Goal: Use online tool/utility: Utilize a website feature to perform a specific function

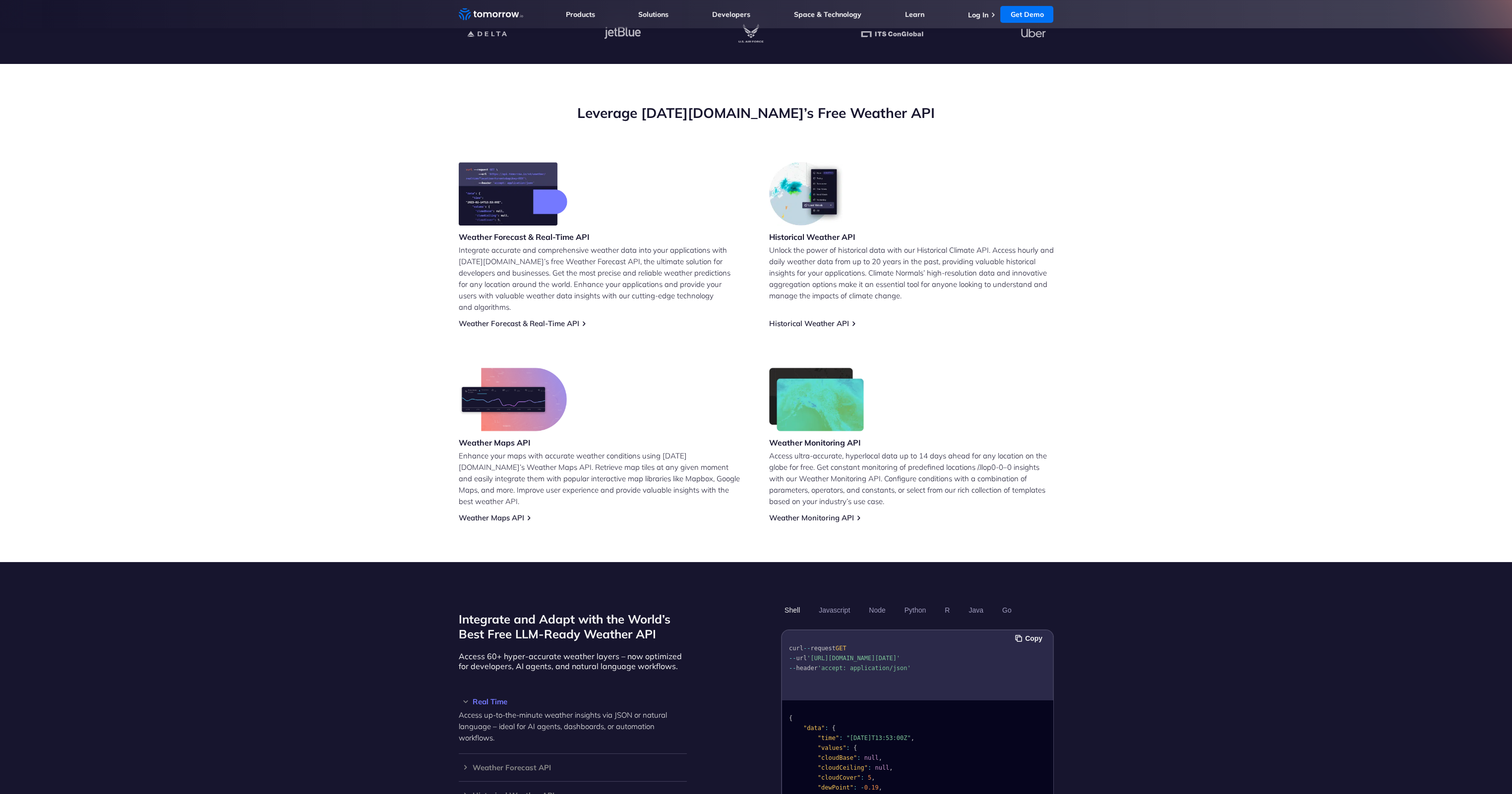
scroll to position [298, 0]
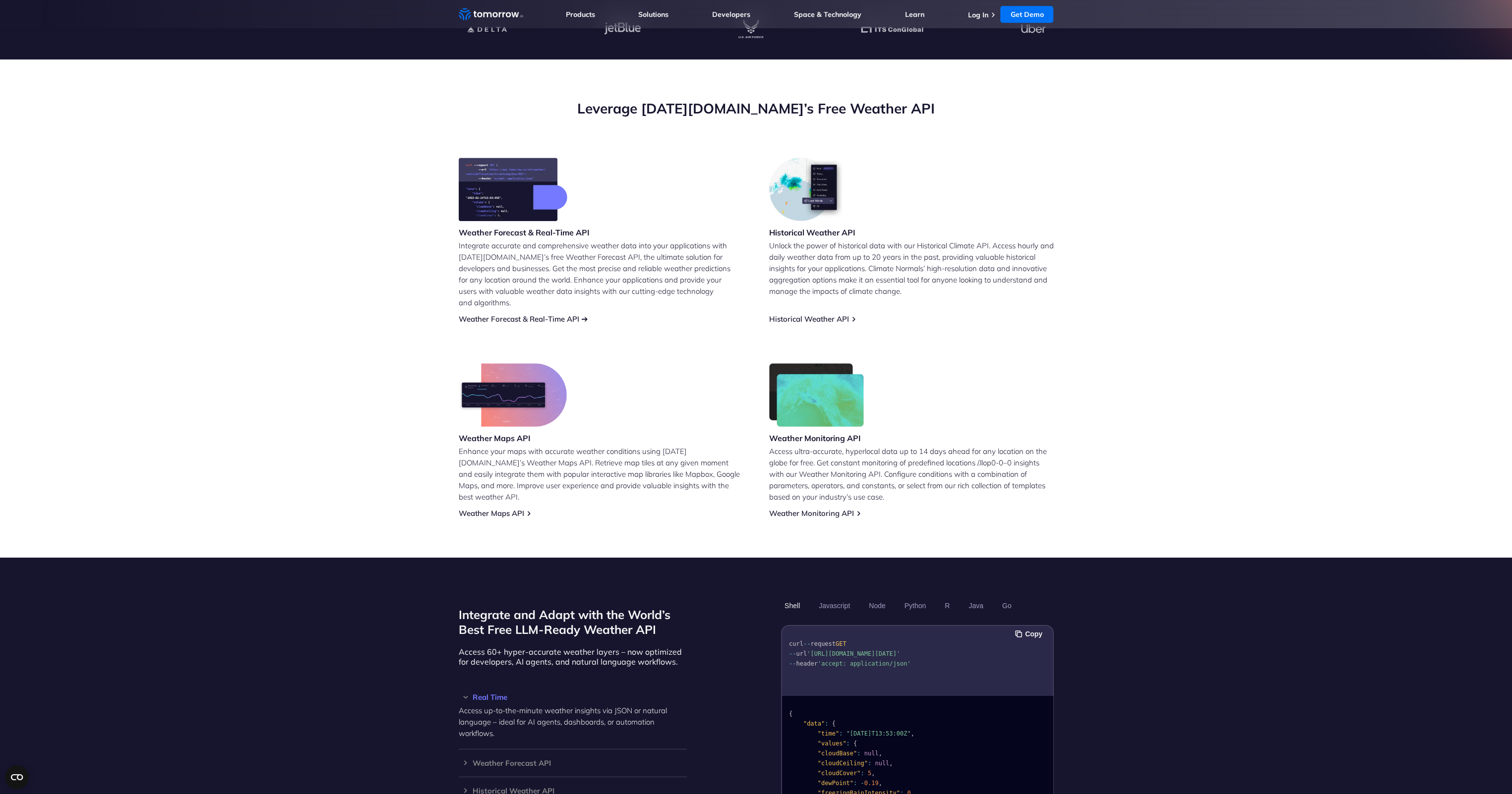
click at [522, 314] on link "Weather Forecast & Real-Time API" at bounding box center [518, 318] width 120 height 9
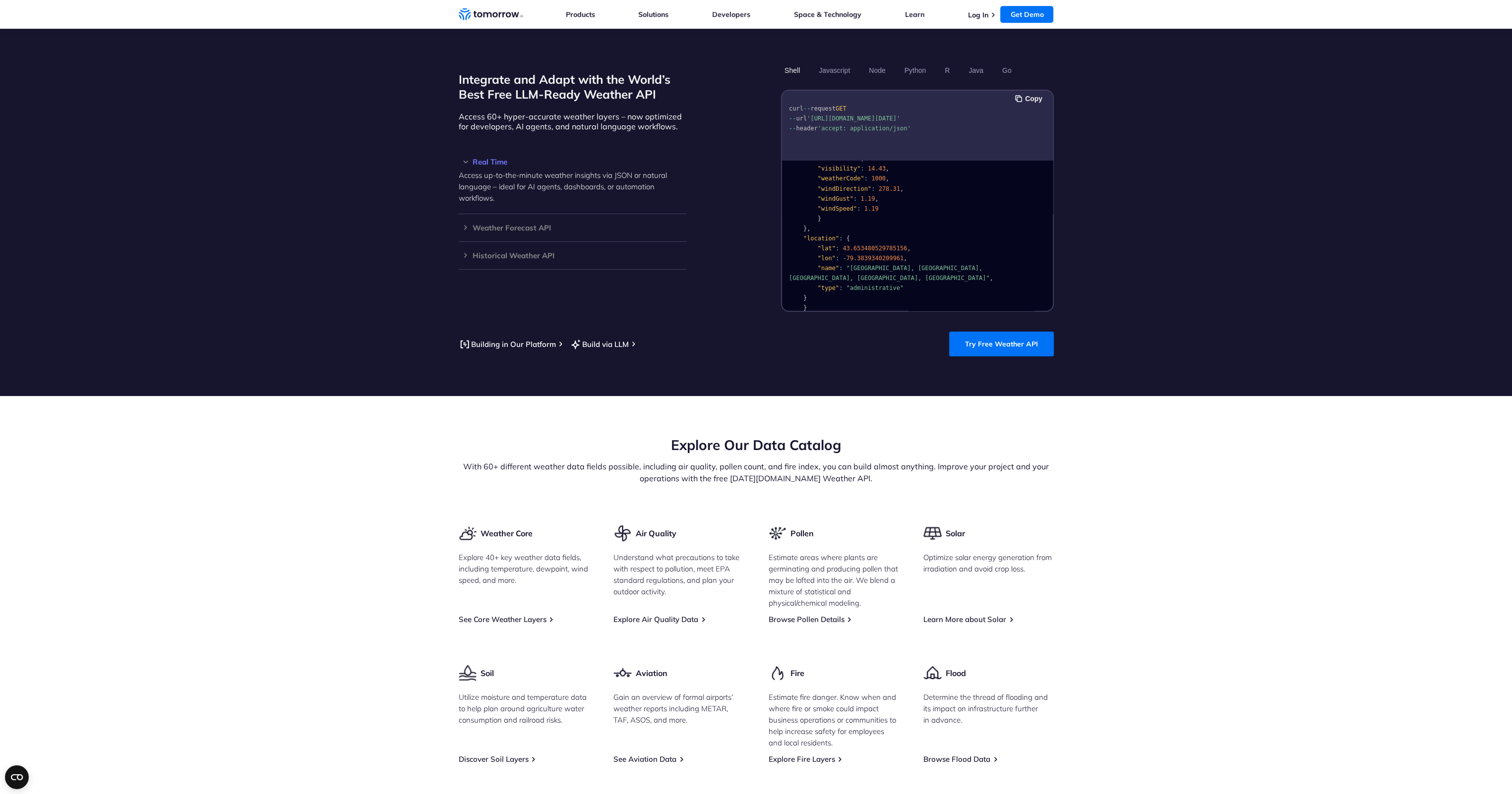
scroll to position [694, 0]
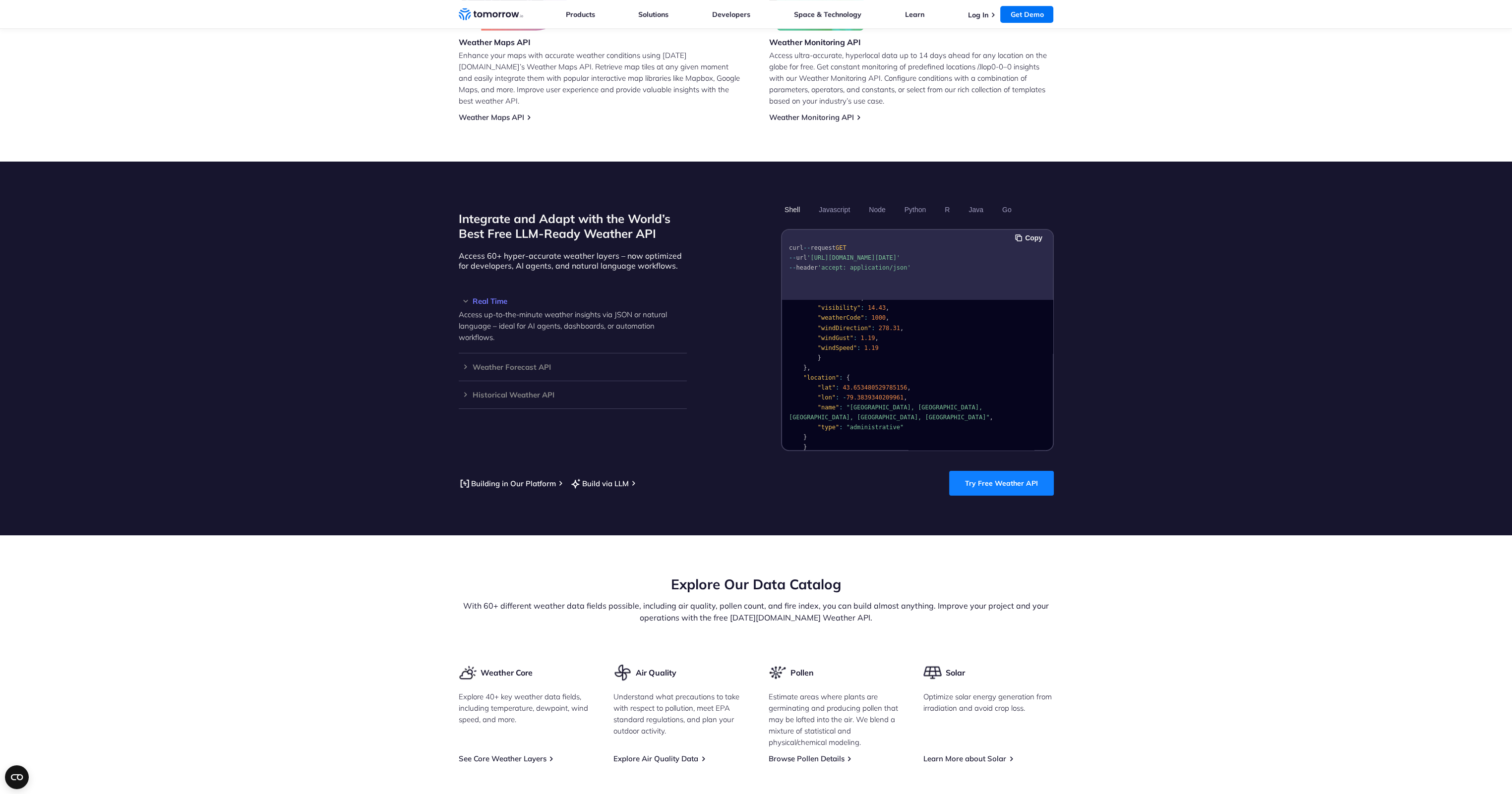
click at [1016, 471] on link "Try Free Weather API" at bounding box center [1000, 483] width 104 height 25
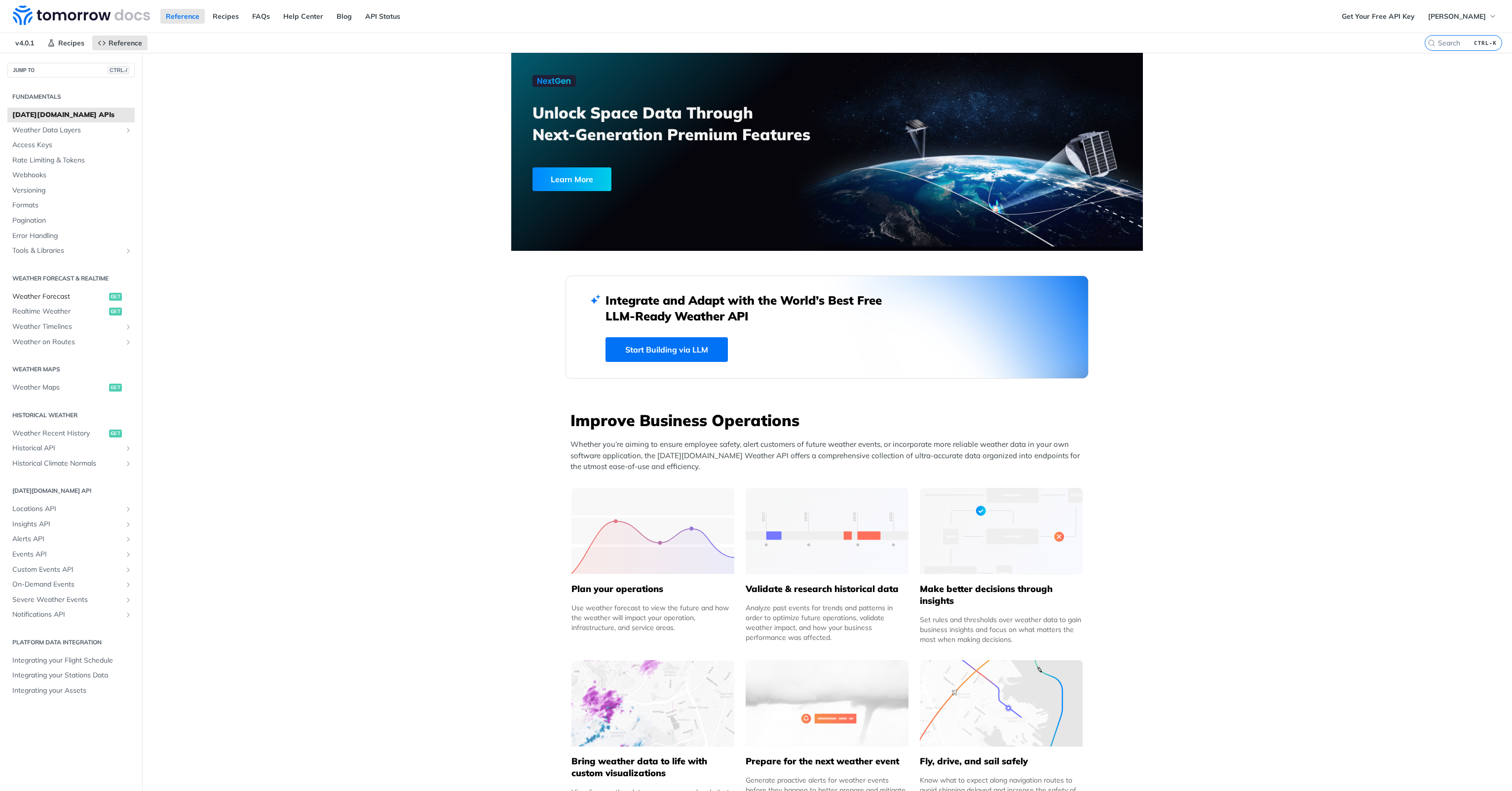
drag, startPoint x: 42, startPoint y: 295, endPoint x: 57, endPoint y: 289, distance: 16.2
click at [42, 295] on span "Weather Forecast" at bounding box center [60, 297] width 95 height 10
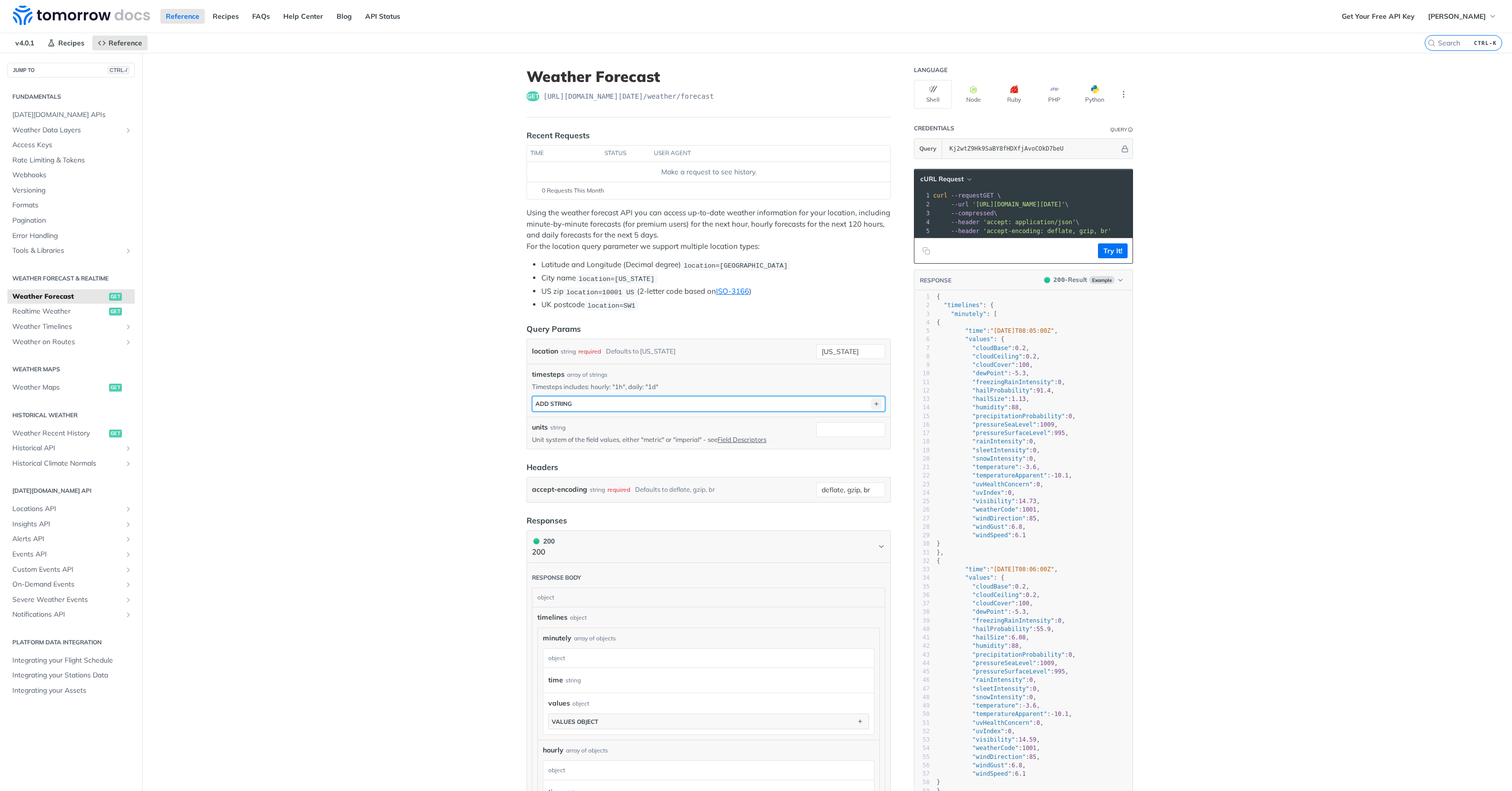
click at [874, 400] on icon "button" at bounding box center [876, 404] width 11 height 11
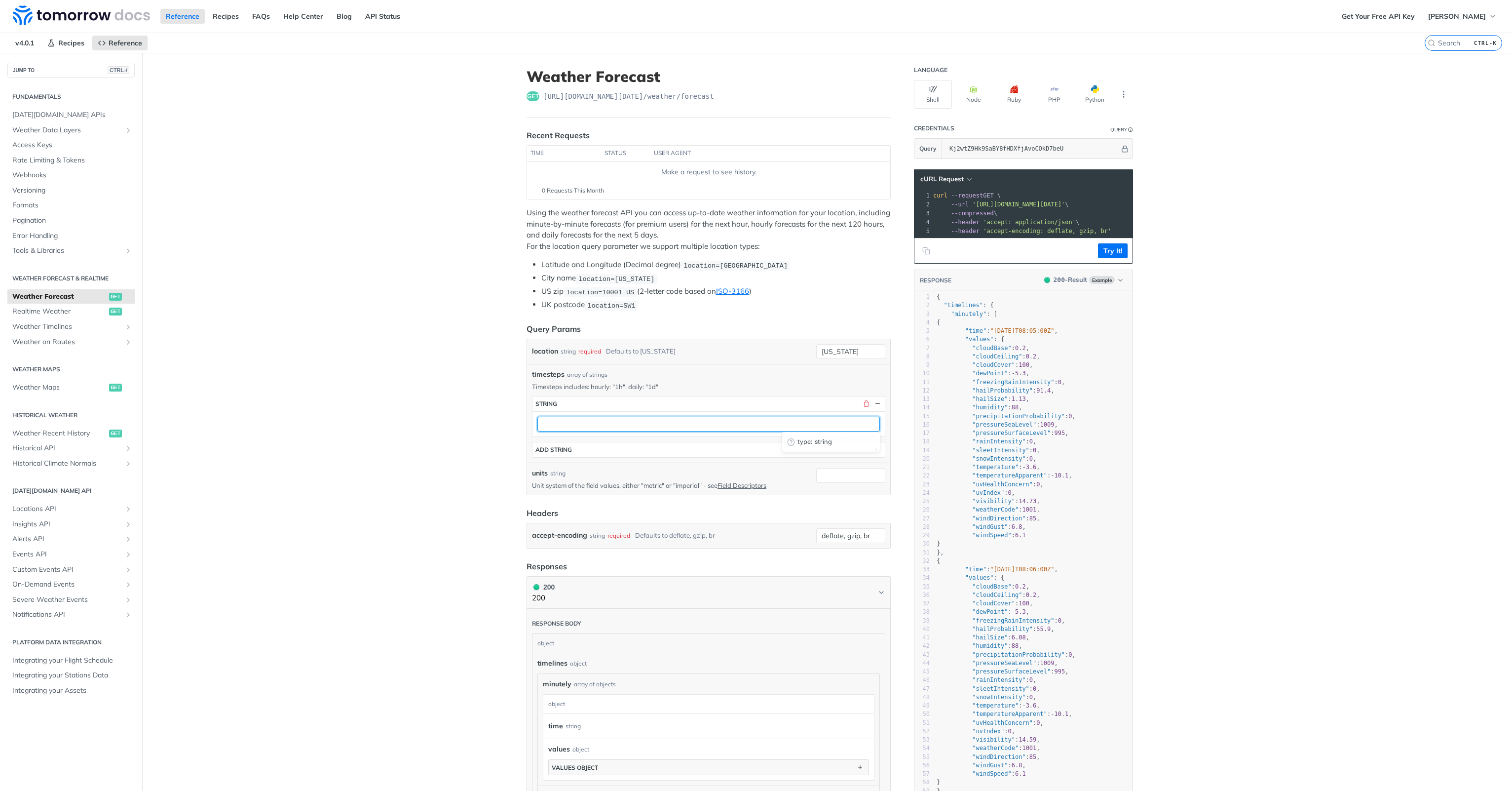
click at [726, 420] on input "text" at bounding box center [709, 424] width 343 height 15
click at [402, 423] on main "JUMP TO CTRL-/ Fundamentals Tomorrow.io APIs Weather Data Layers Core Probabili…" at bounding box center [756, 687] width 1512 height 1268
click at [1119, 281] on icon "button" at bounding box center [1121, 280] width 4 height 2
click at [1251, 295] on main "JUMP TO CTRL-/ Fundamentals Tomorrow.io APIs Weather Data Layers Core Probabili…" at bounding box center [756, 687] width 1512 height 1268
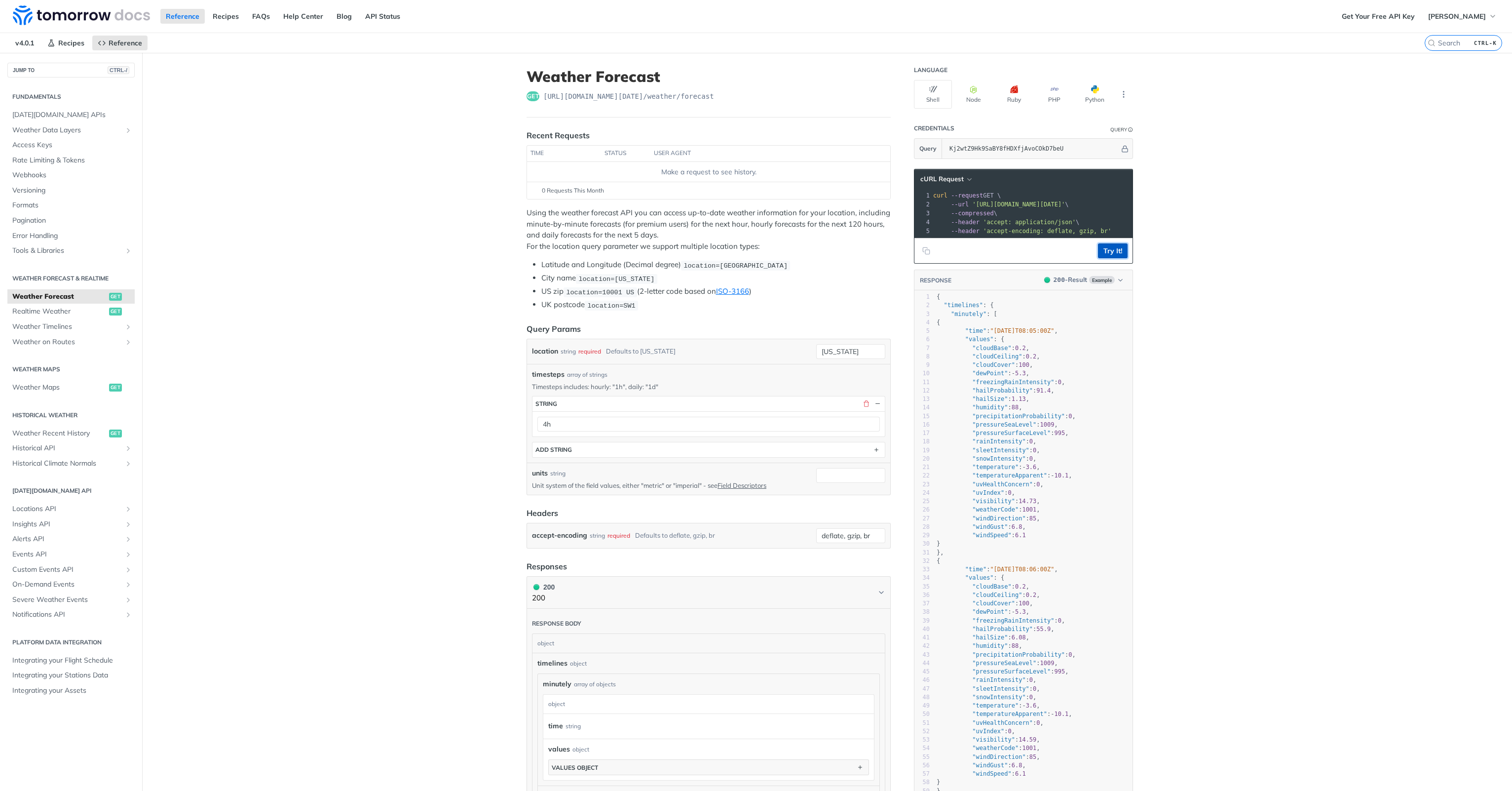
click at [1114, 256] on button "Try It!" at bounding box center [1112, 251] width 30 height 15
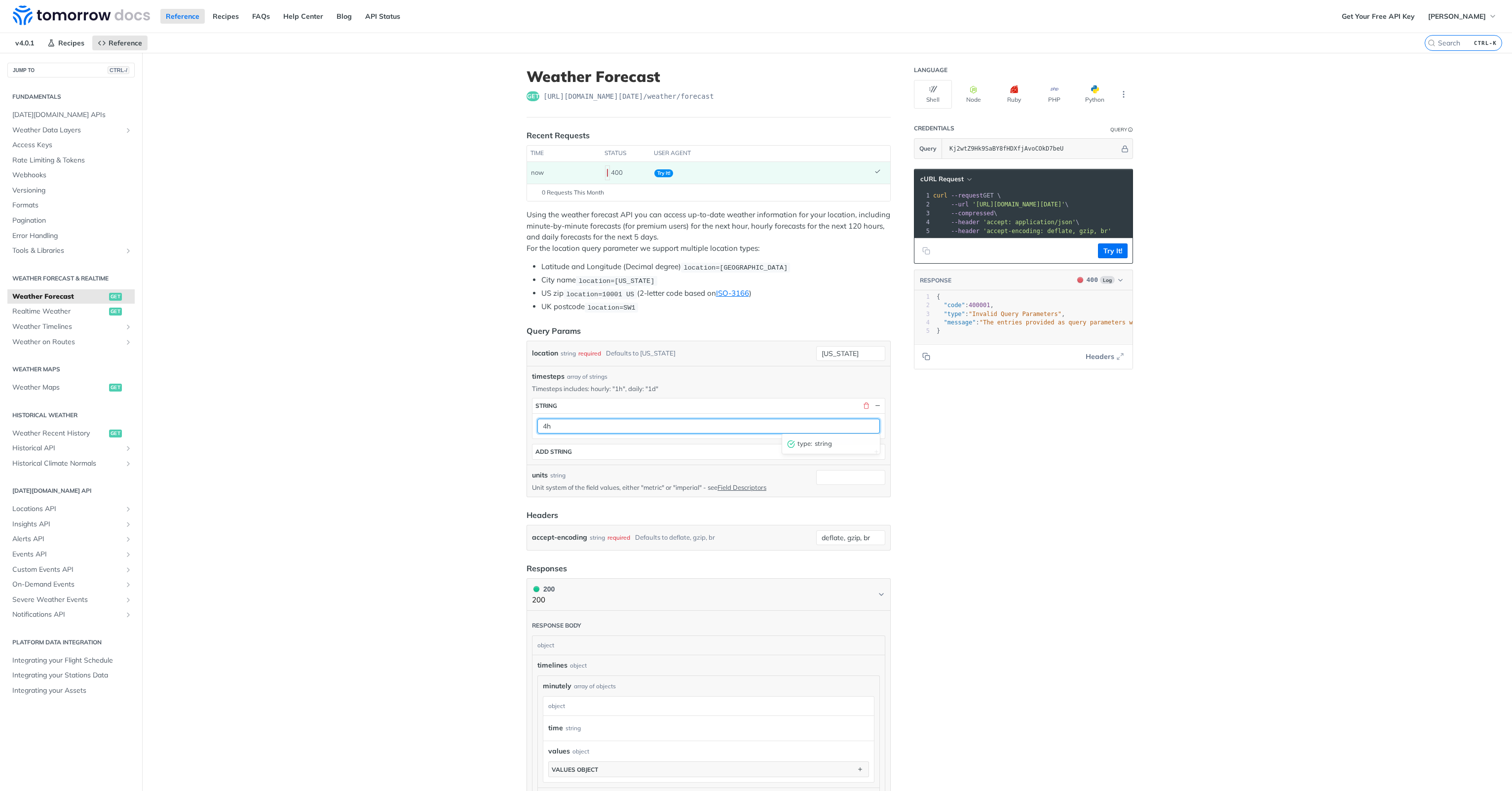
click at [573, 423] on input "4h" at bounding box center [709, 426] width 343 height 15
click at [542, 422] on input "4h" at bounding box center [709, 426] width 343 height 15
click at [507, 444] on main "JUMP TO CTRL-/ Fundamentals Tomorrow.io APIs Weather Data Layers Core Probabili…" at bounding box center [756, 688] width 1512 height 1270
click at [1112, 259] on button "Try It!" at bounding box center [1112, 251] width 30 height 15
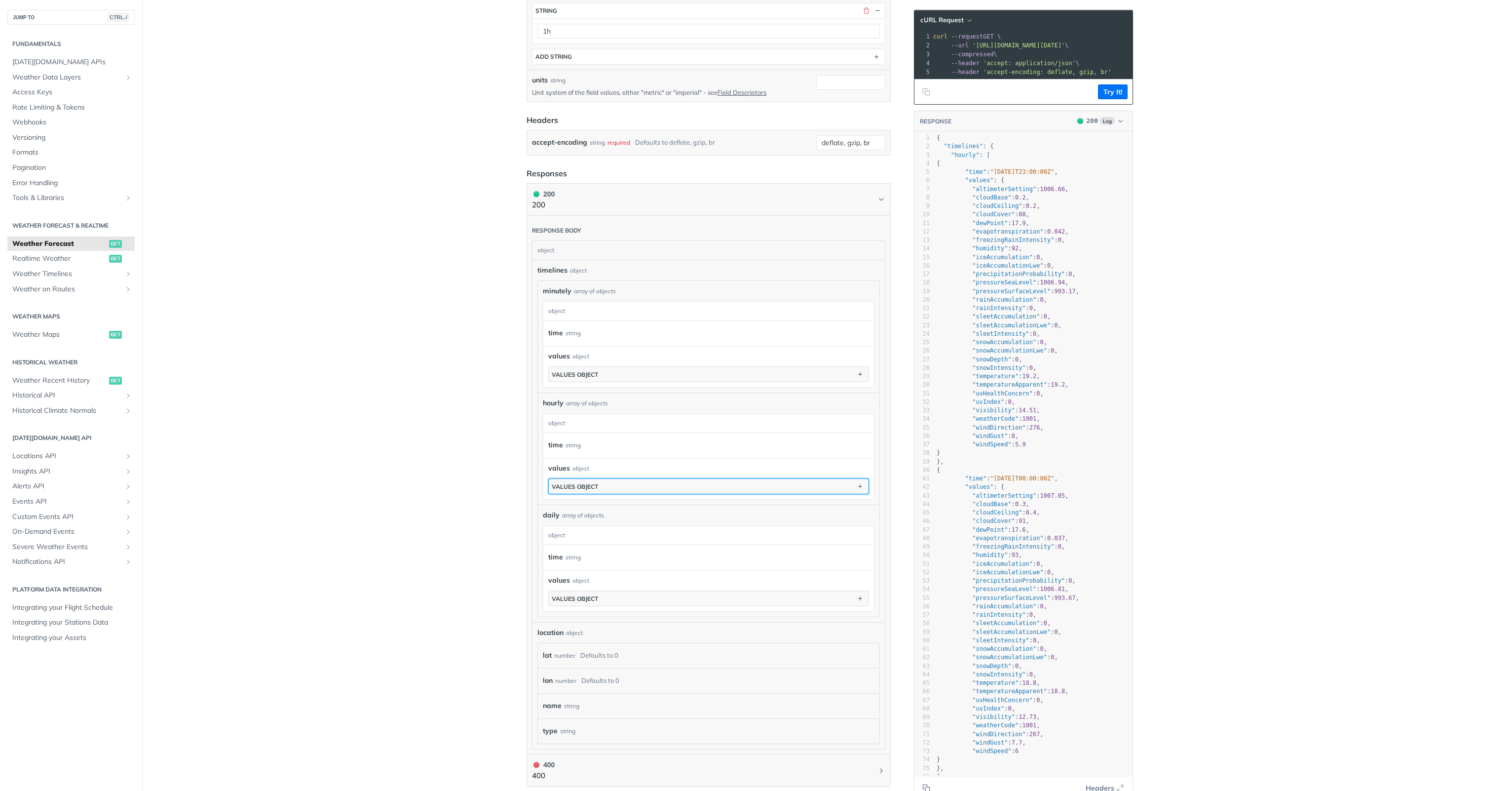
click at [585, 483] on div "values object" at bounding box center [574, 486] width 46 height 8
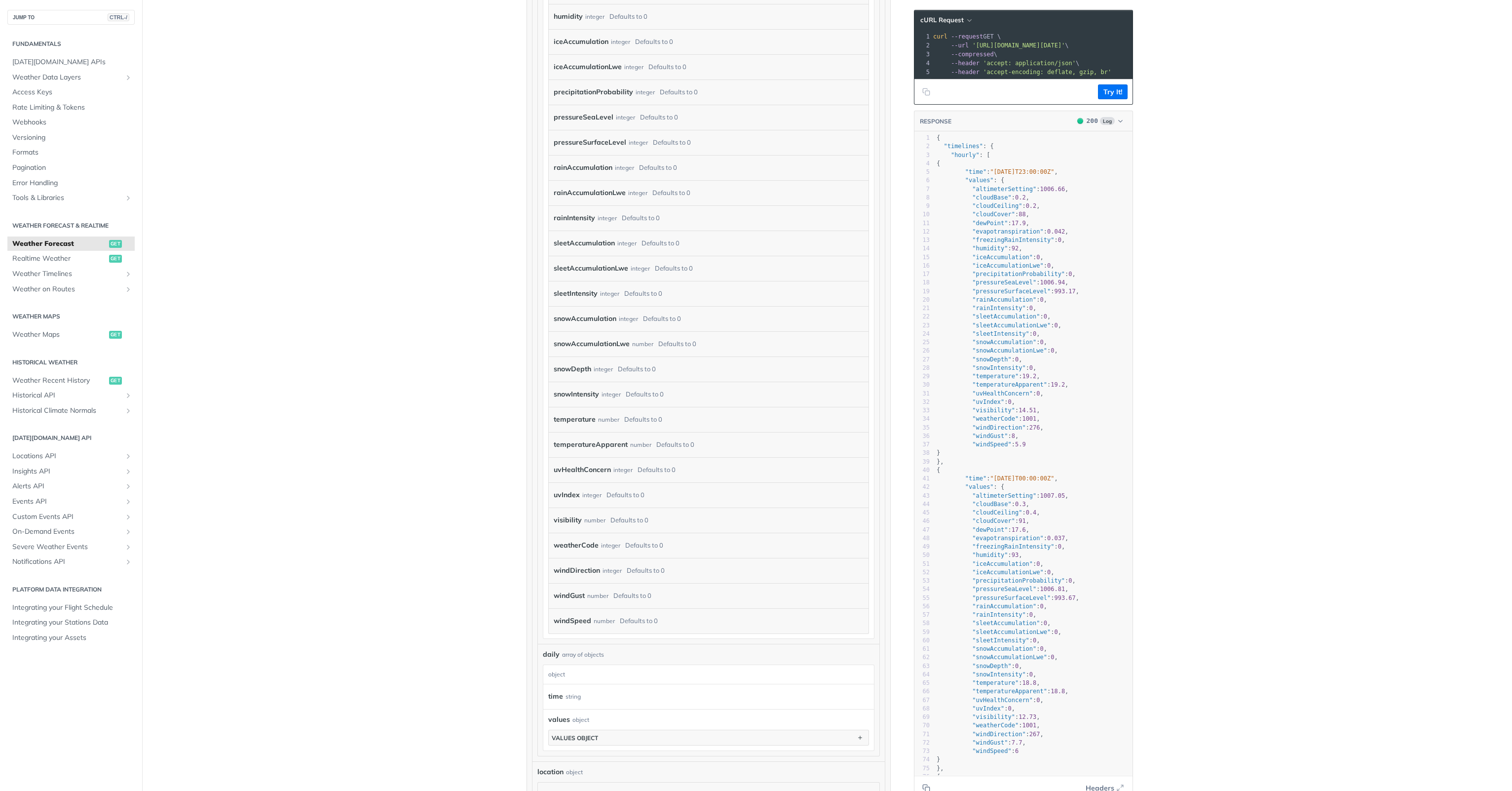
click at [639, 550] on div "Defaults to 0" at bounding box center [644, 545] width 38 height 14
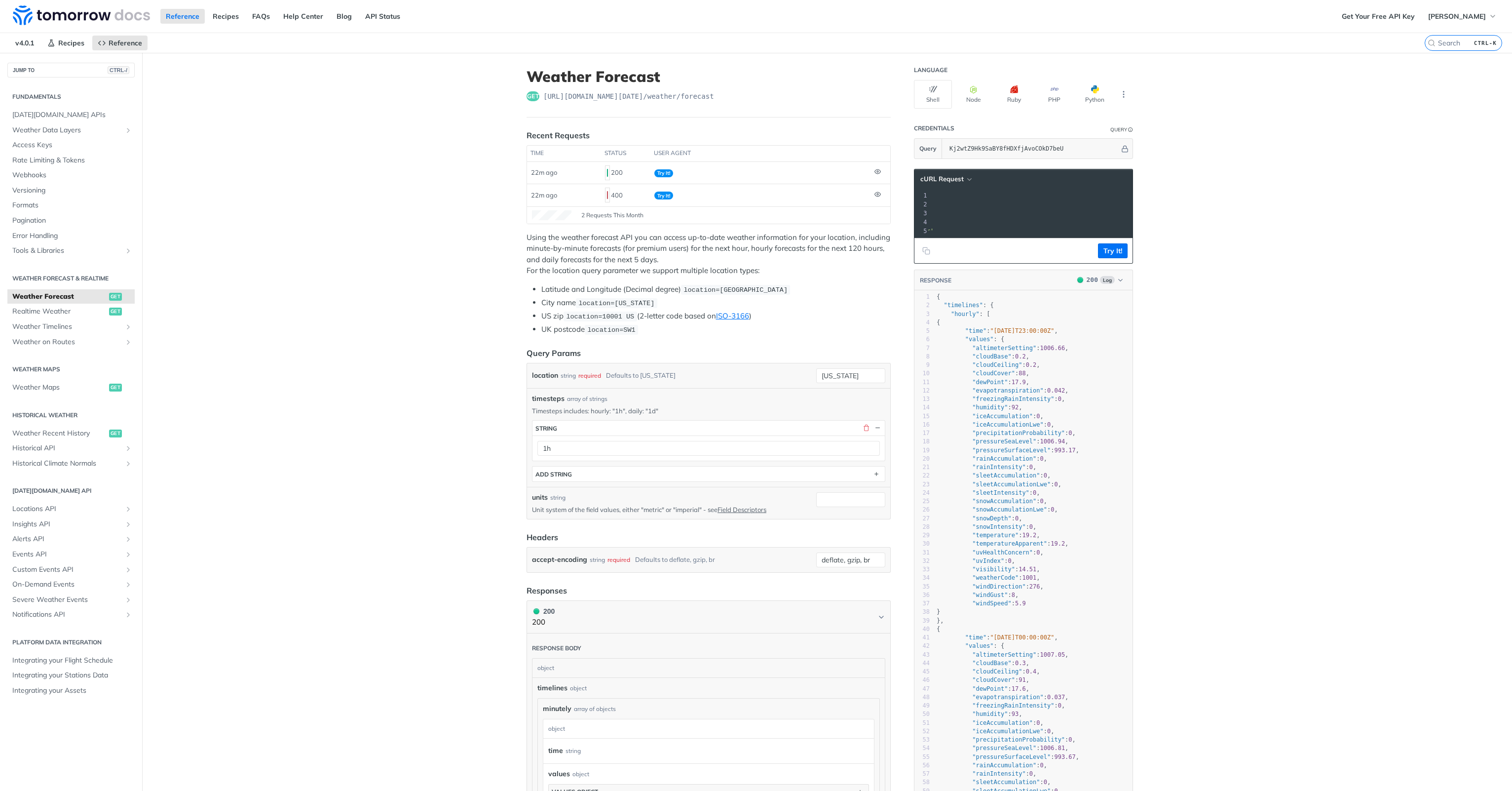
scroll to position [0, 175]
click at [577, 443] on input "1h" at bounding box center [709, 449] width 343 height 15
type input "1d"
click at [1119, 254] on button "Try It!" at bounding box center [1112, 251] width 30 height 15
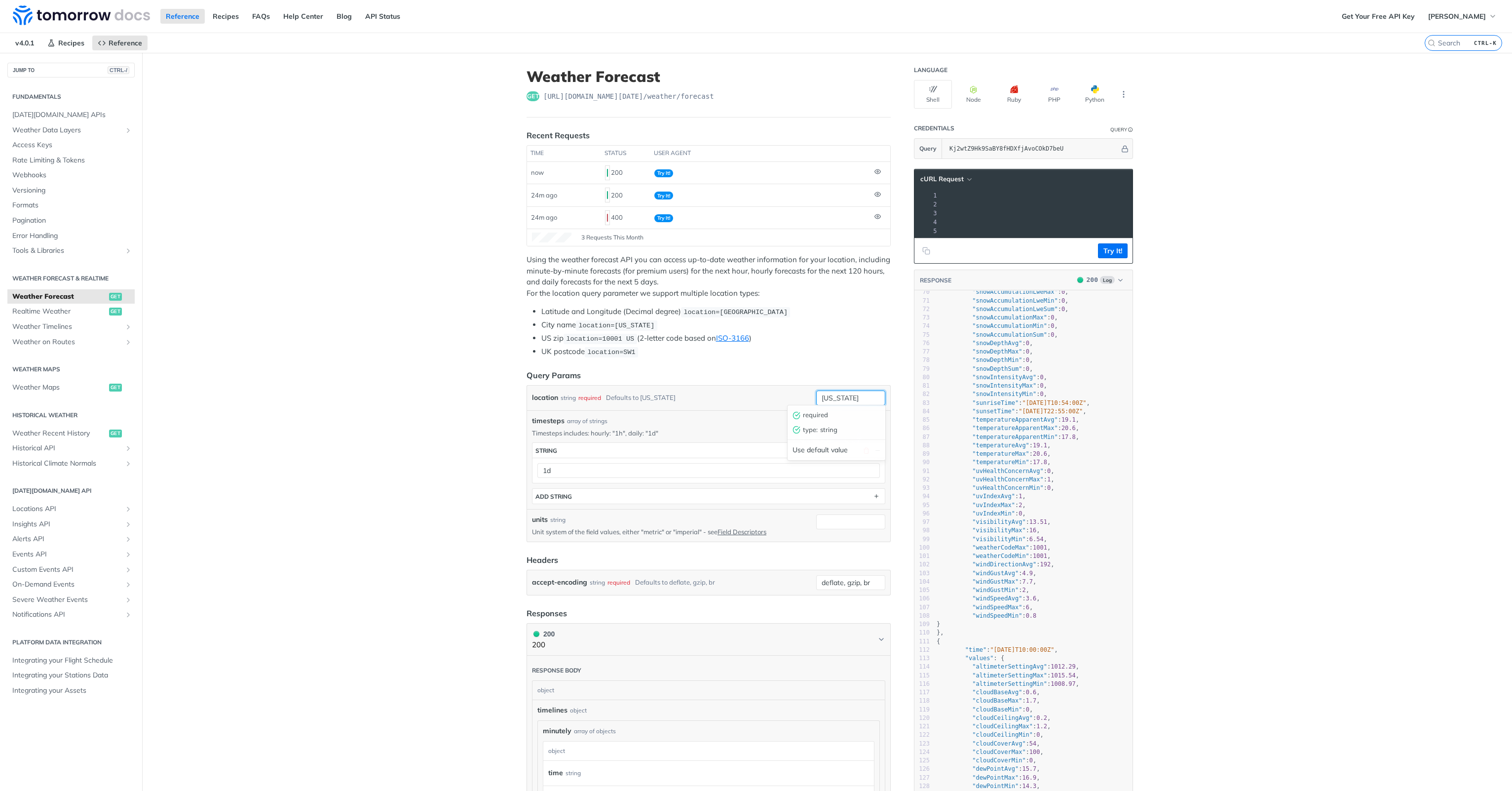
drag, startPoint x: 847, startPoint y: 396, endPoint x: 872, endPoint y: 396, distance: 25.0
click at [849, 396] on input "new york" at bounding box center [851, 398] width 69 height 15
drag, startPoint x: 867, startPoint y: 391, endPoint x: 794, endPoint y: 391, distance: 73.0
click at [793, 391] on div "location string required Defaults to new york new york required type : string U…" at bounding box center [709, 398] width 353 height 15
paste input "47.697196,-122.063816"
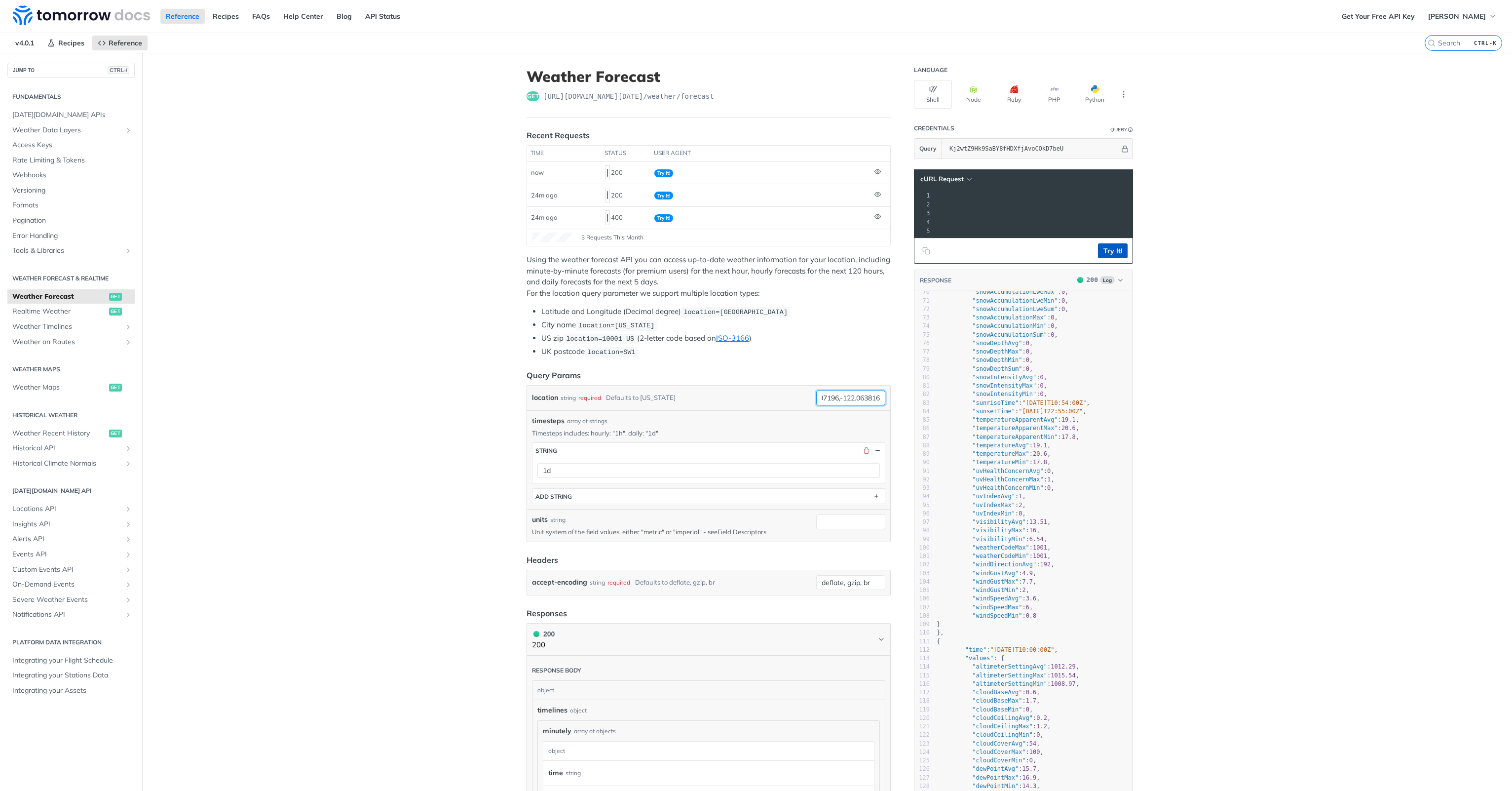
type input "47.697196,-122.063816"
click at [1112, 255] on button "Try It!" at bounding box center [1112, 251] width 30 height 15
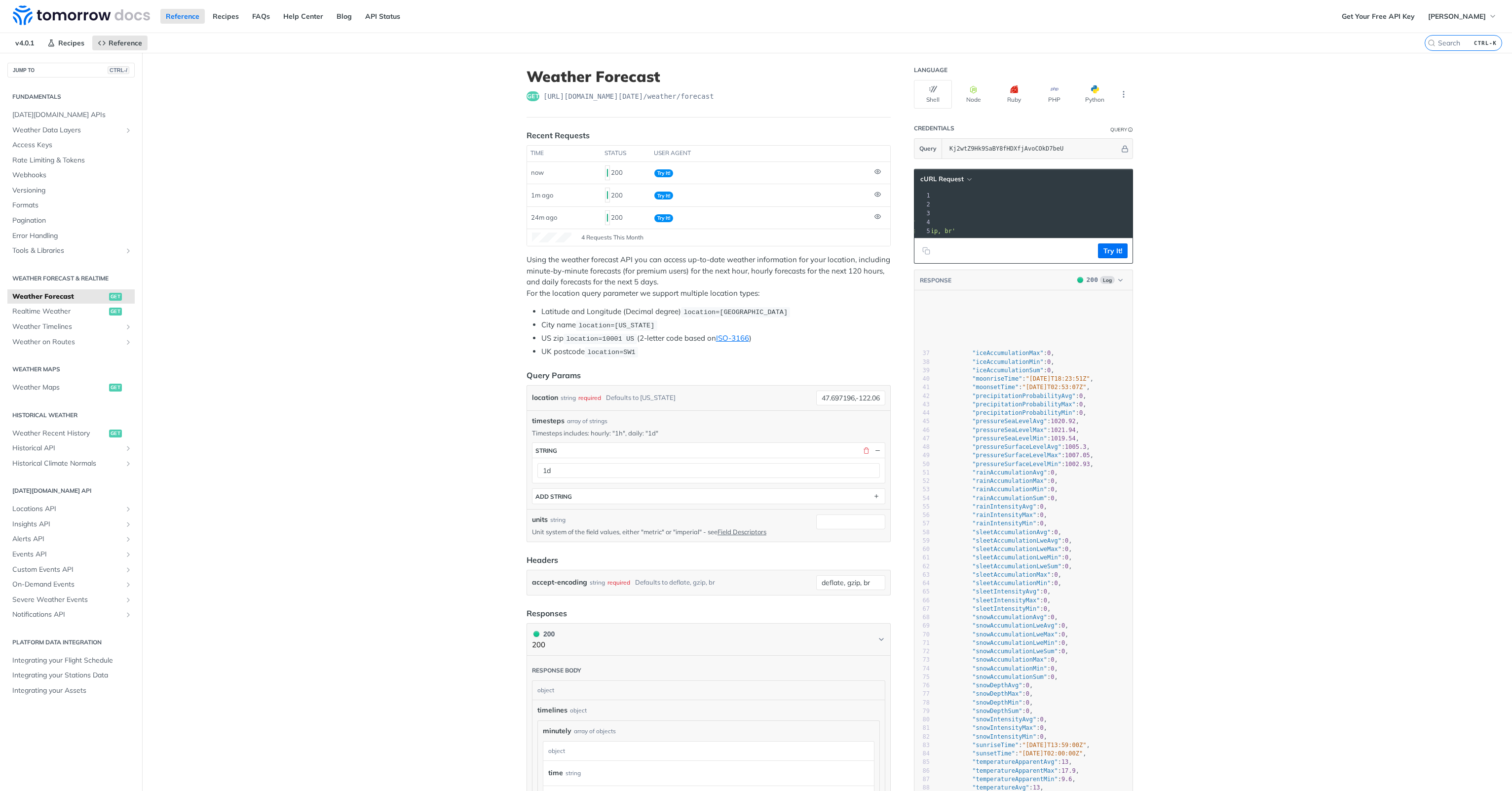
scroll to position [153, 0]
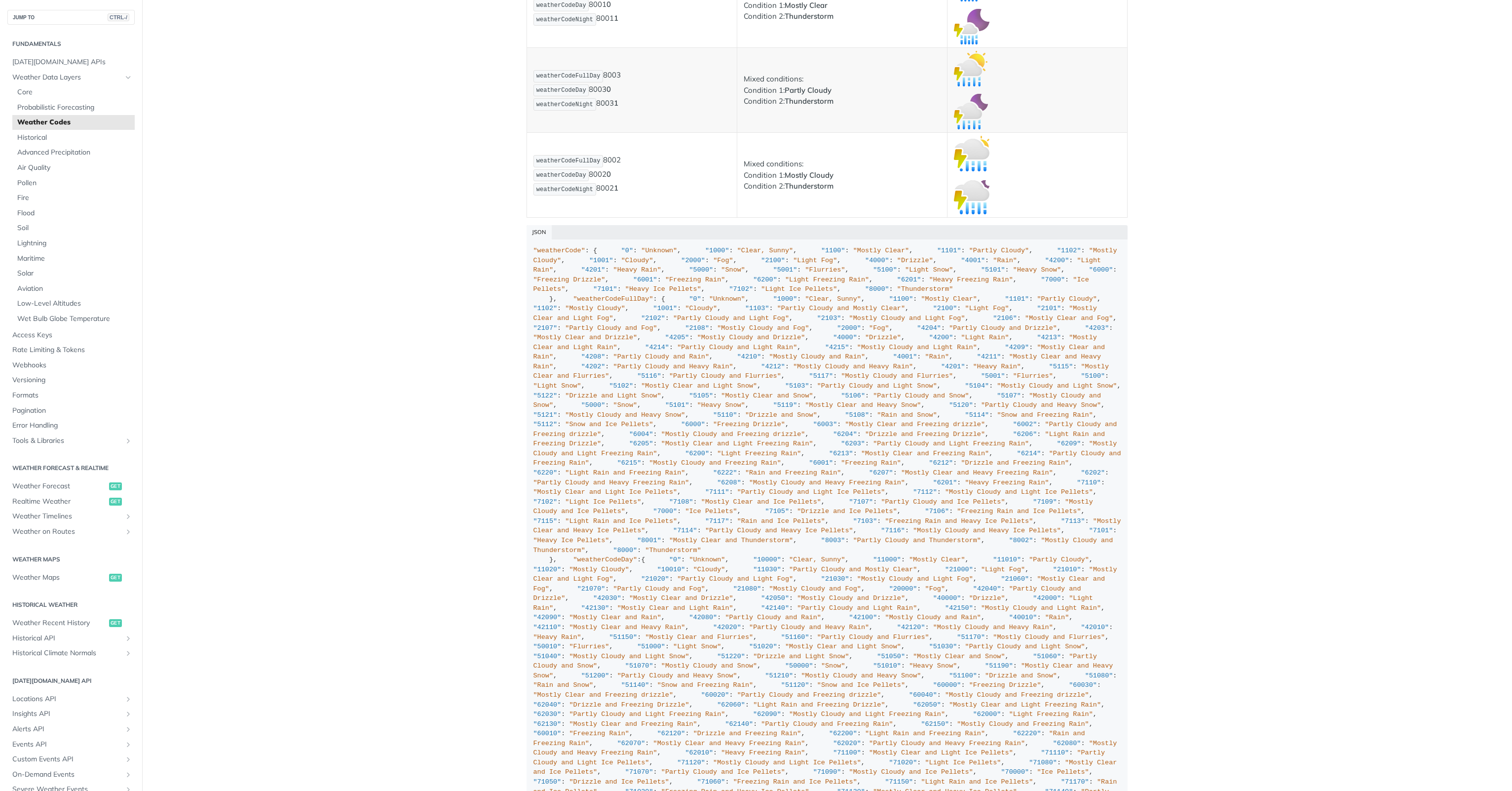
scroll to position [7019, 0]
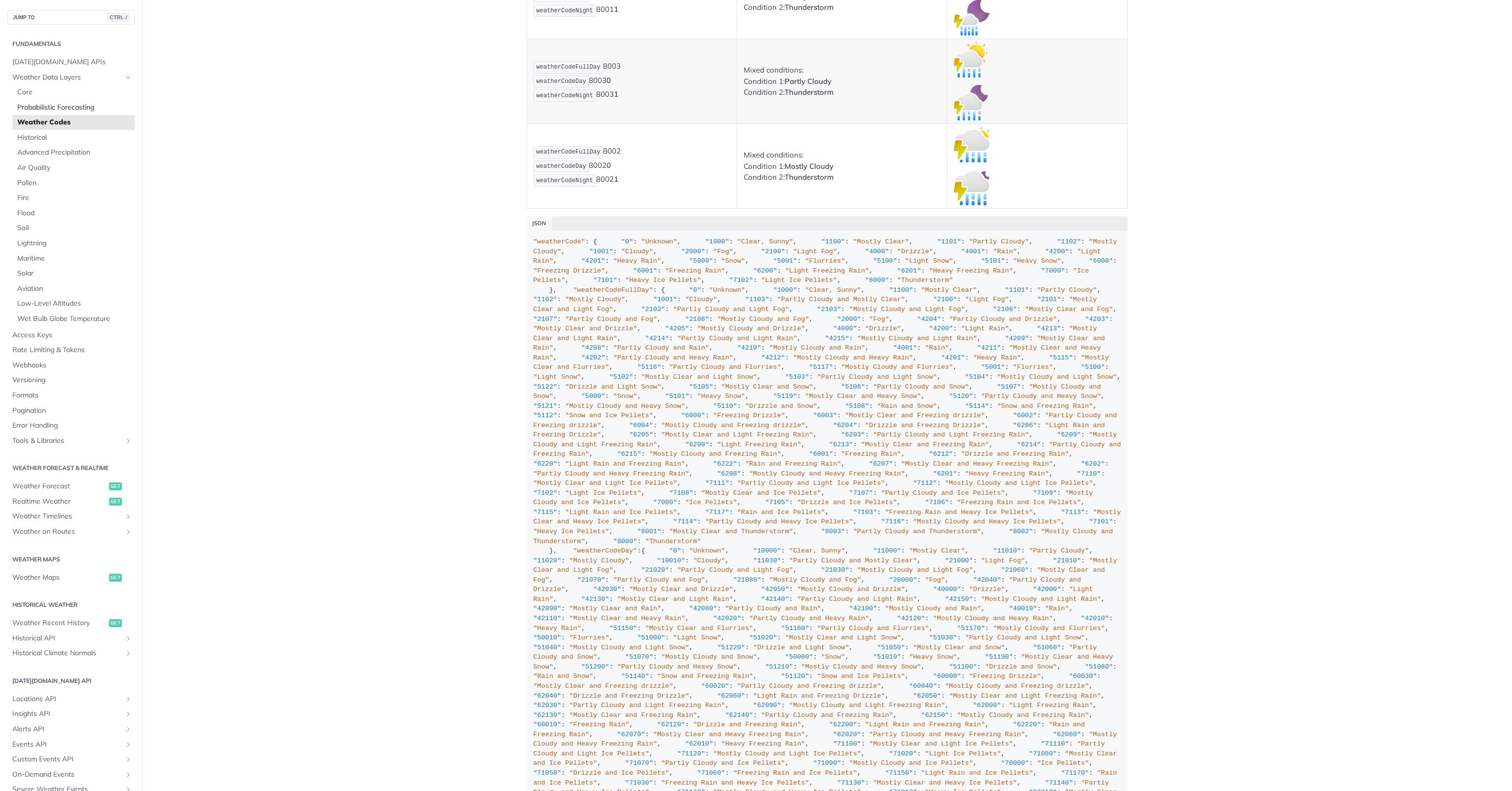
click at [50, 107] on span "Probabilistic Forecasting" at bounding box center [74, 108] width 115 height 10
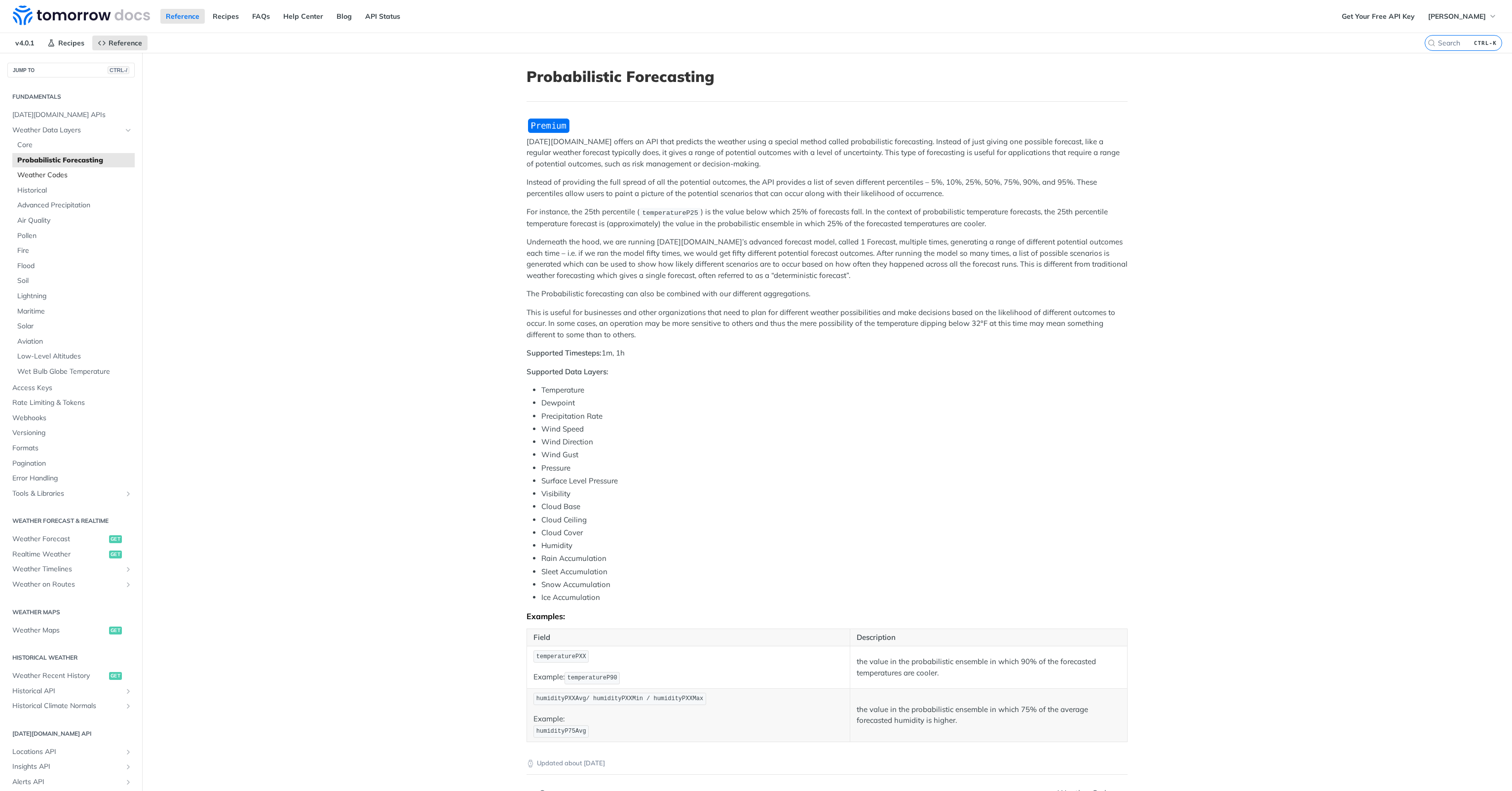
click at [52, 171] on span "Weather Codes" at bounding box center [74, 176] width 115 height 10
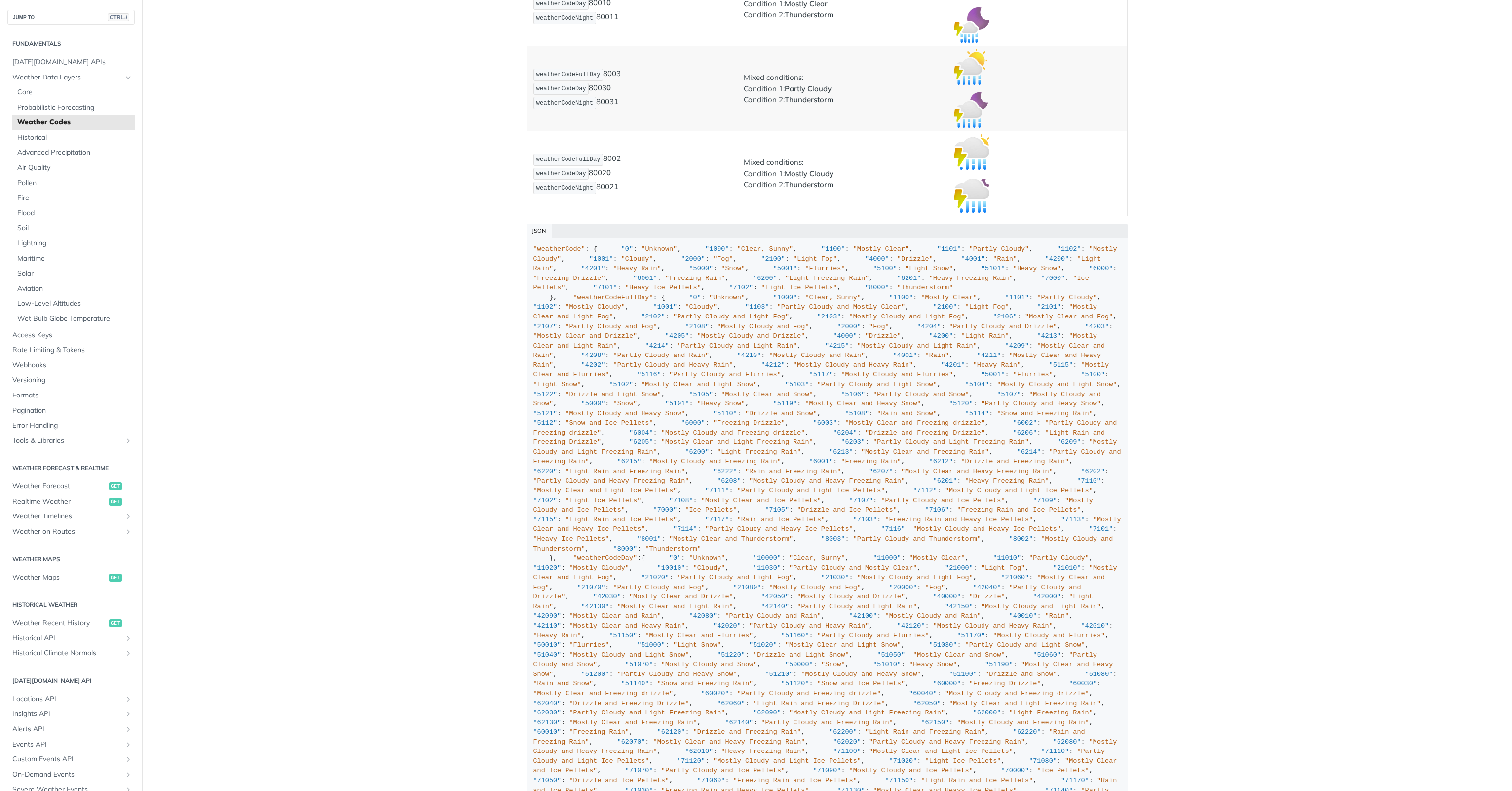
scroll to position [6963, 0]
